Goal: Transaction & Acquisition: Purchase product/service

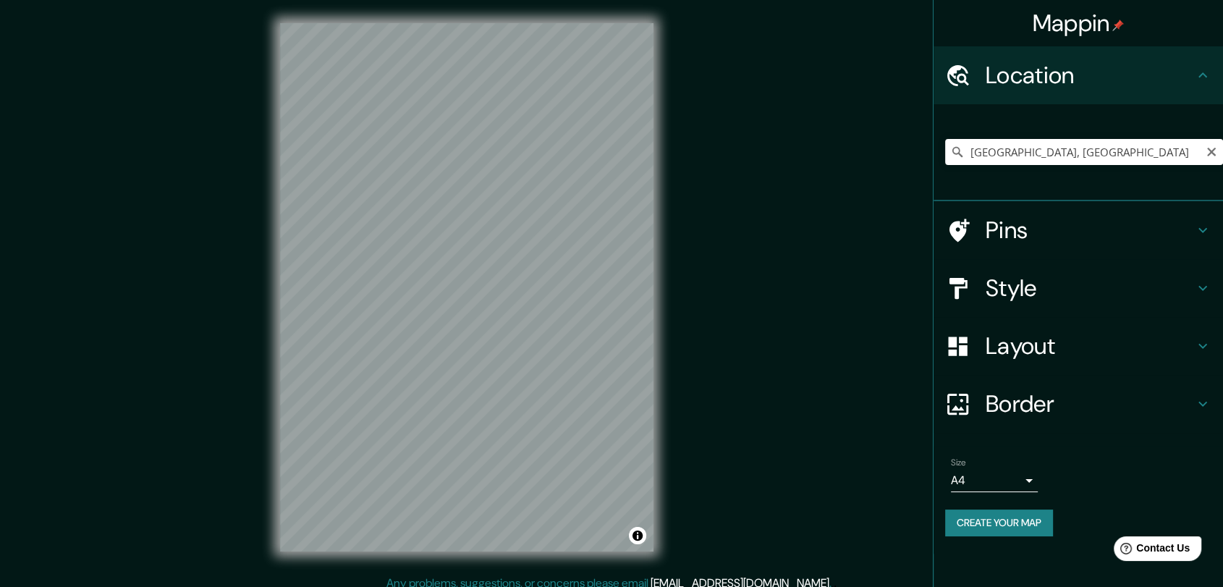
drag, startPoint x: 654, startPoint y: 74, endPoint x: 1005, endPoint y: 512, distance: 560.9
click at [1005, 512] on button "Create your map" at bounding box center [999, 523] width 108 height 27
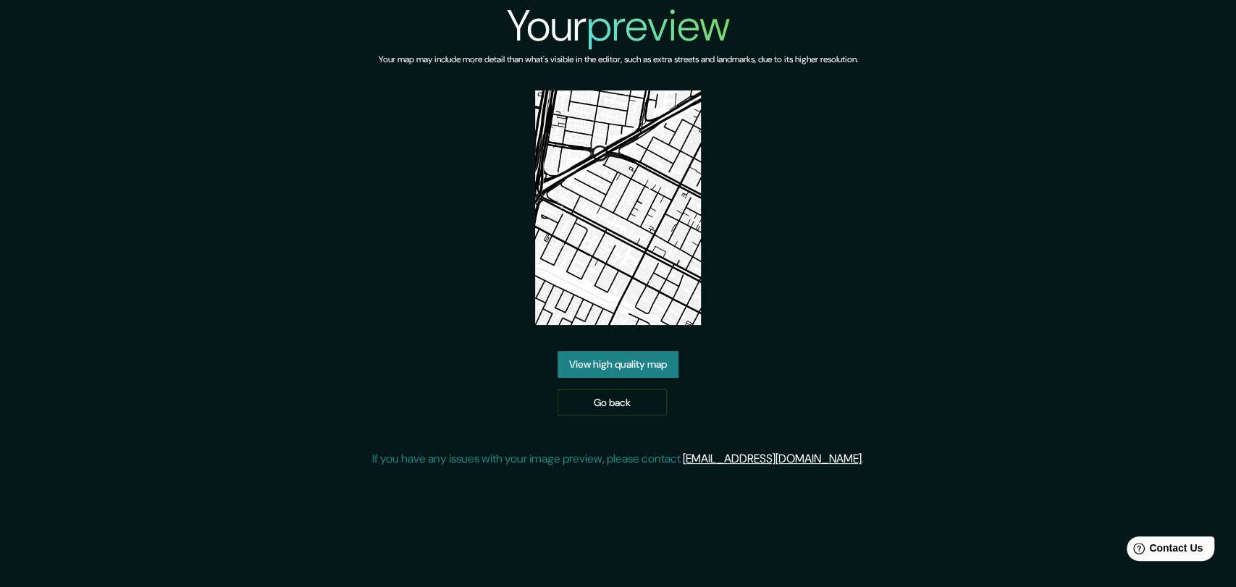
click at [595, 205] on img at bounding box center [618, 207] width 167 height 235
drag, startPoint x: 597, startPoint y: 205, endPoint x: 389, endPoint y: 419, distance: 298.0
click at [389, 419] on div "Your preview Your map may include more detail than what's visible in the editor…" at bounding box center [618, 239] width 492 height 479
click at [642, 377] on div "View high quality map Go back" at bounding box center [617, 383] width 121 height 64
click at [609, 367] on link "View high quality map" at bounding box center [617, 364] width 121 height 27
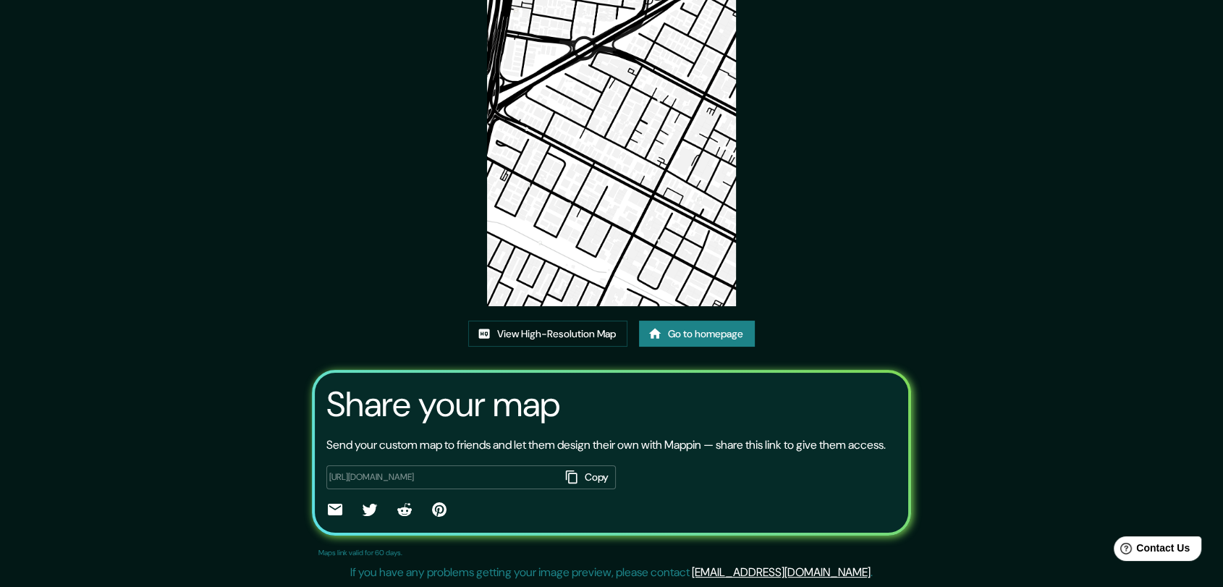
scroll to position [127, 0]
click at [447, 491] on div "[URL][DOMAIN_NAME] Copy ​" at bounding box center [611, 487] width 570 height 67
click at [620, 476] on div "[URL][DOMAIN_NAME] Copy ​" at bounding box center [611, 487] width 570 height 67
click at [662, 469] on div "[URL][DOMAIN_NAME] Copy ​" at bounding box center [611, 487] width 570 height 67
drag, startPoint x: 496, startPoint y: 266, endPoint x: 471, endPoint y: 327, distance: 66.5
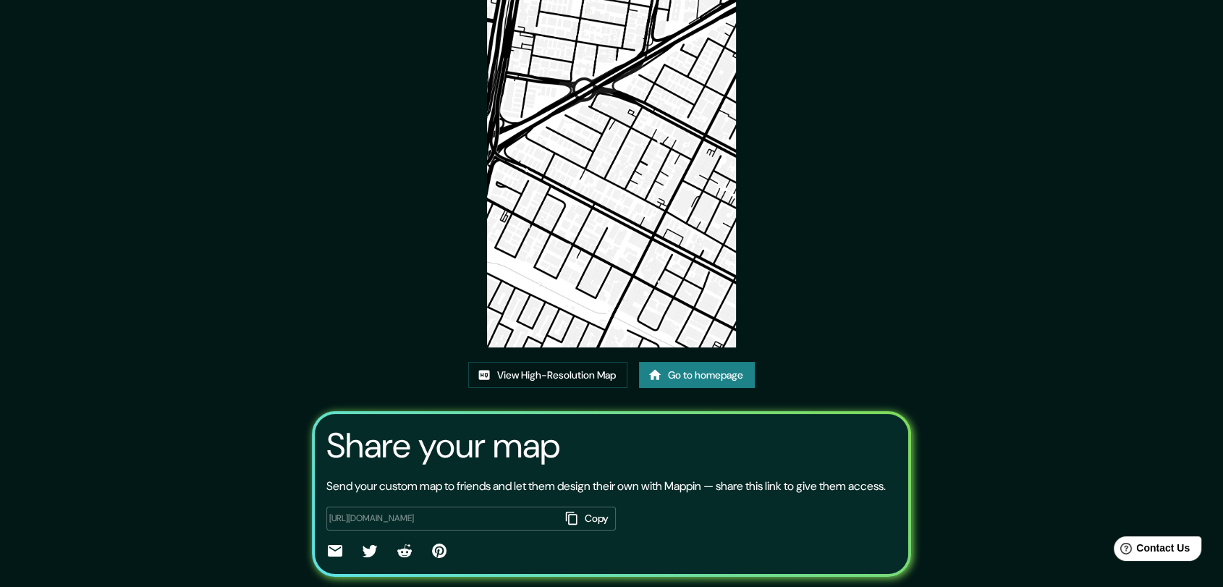
scroll to position [0, 0]
